Goal: Ask a question

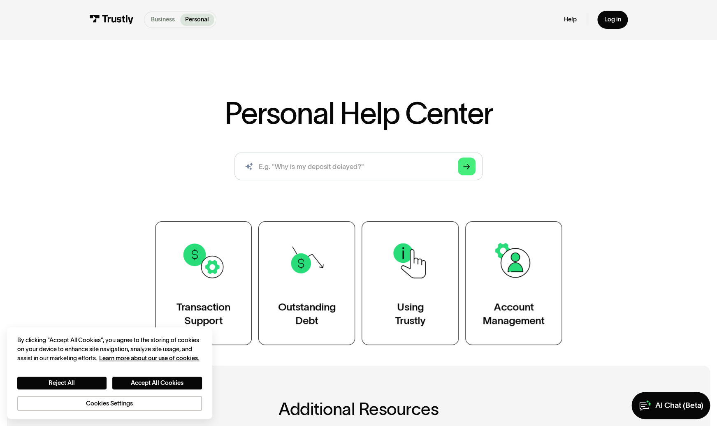
click at [165, 19] on p "Business" at bounding box center [163, 19] width 24 height 9
click at [312, 164] on input "search" at bounding box center [358, 167] width 248 height 28
type input "why is meta payment failing"
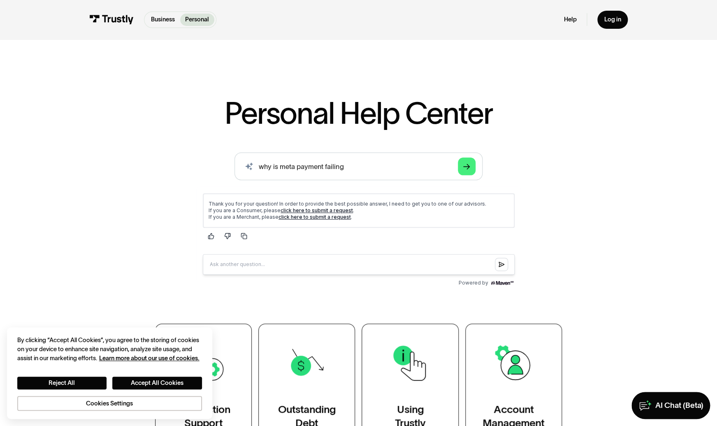
click at [331, 219] on link "click here to submit a request" at bounding box center [314, 217] width 72 height 6
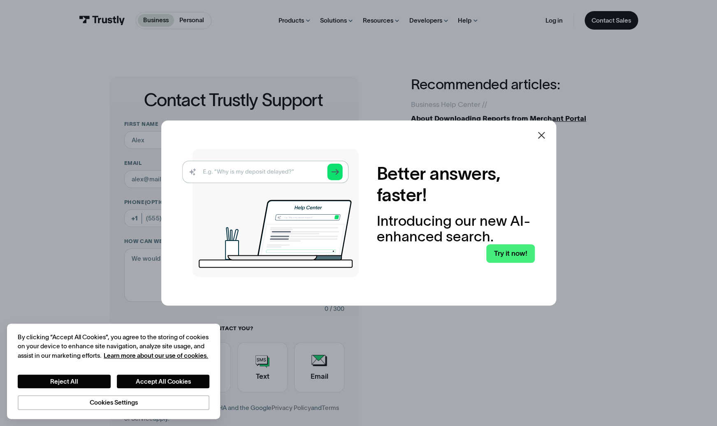
click at [539, 136] on icon at bounding box center [540, 135] width 7 height 7
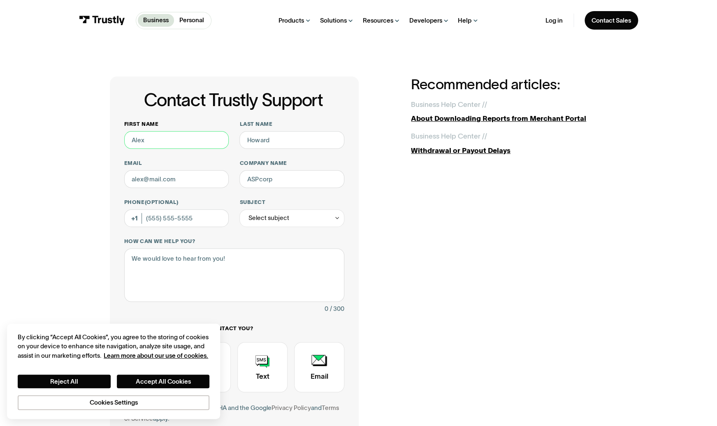
click at [185, 139] on input "First name" at bounding box center [176, 140] width 105 height 18
click at [148, 386] on button "Accept All Cookies" at bounding box center [163, 380] width 93 height 13
